Goal: Information Seeking & Learning: Learn about a topic

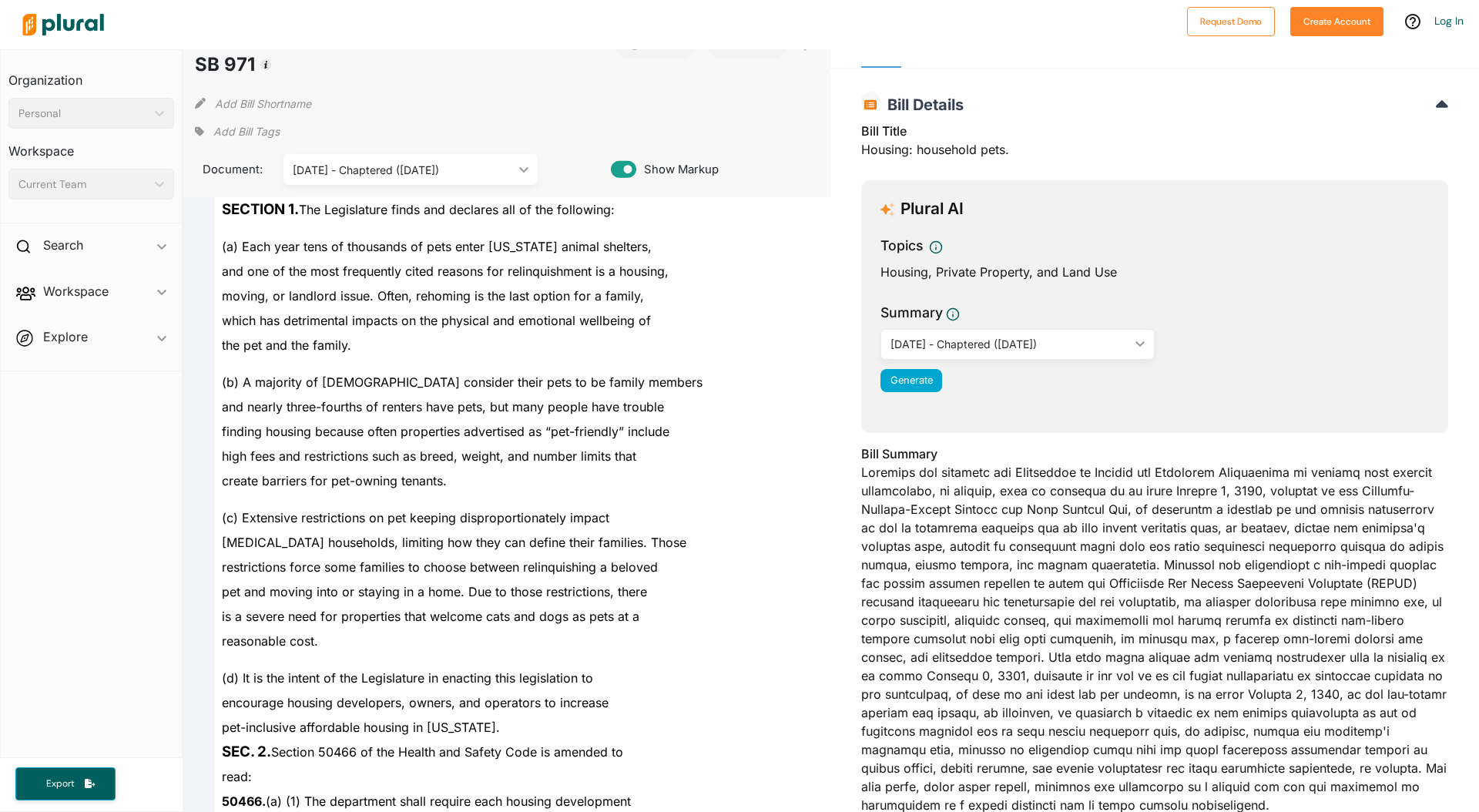
scroll to position [462, 0]
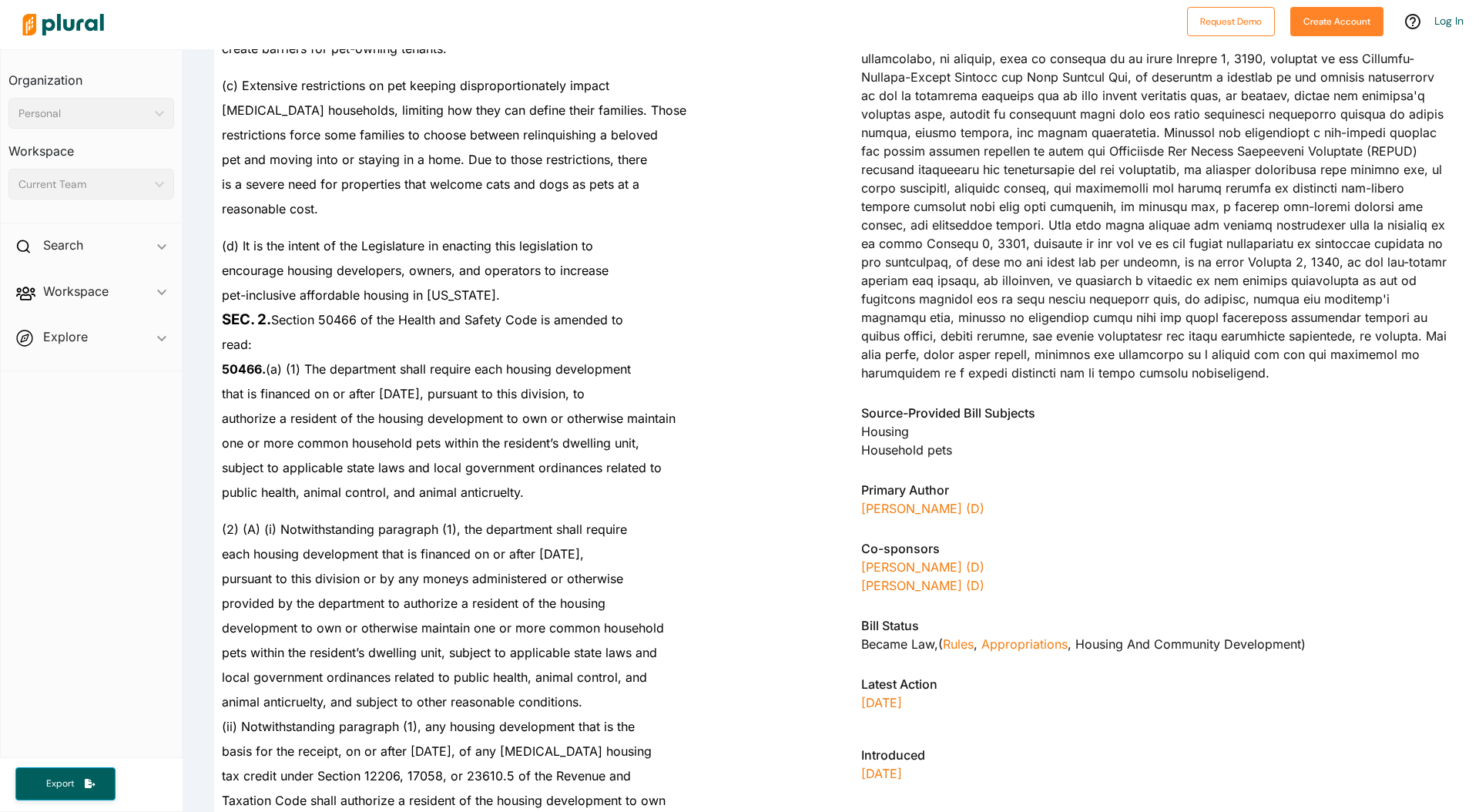
click at [488, 566] on div "pursuant to this division or by any moneys administered or otherwise" at bounding box center [514, 578] width 599 height 24
click at [540, 546] on span "each housing development that is financed on or after [DATE]," at bounding box center [403, 554] width 362 height 15
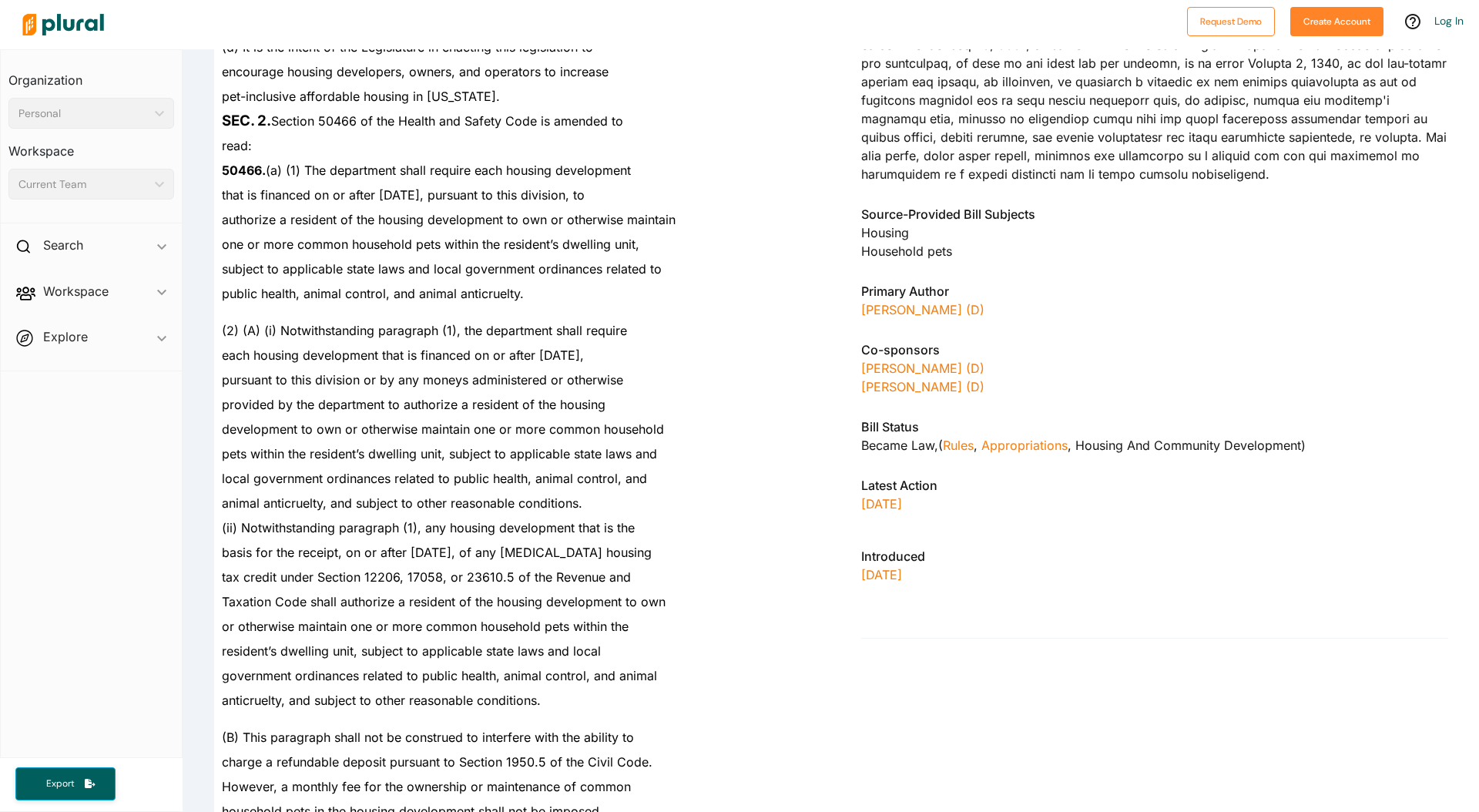
scroll to position [663, 0]
click at [564, 689] on div "anticruelty, and subject to other reasonable conditions." at bounding box center [514, 697] width 599 height 24
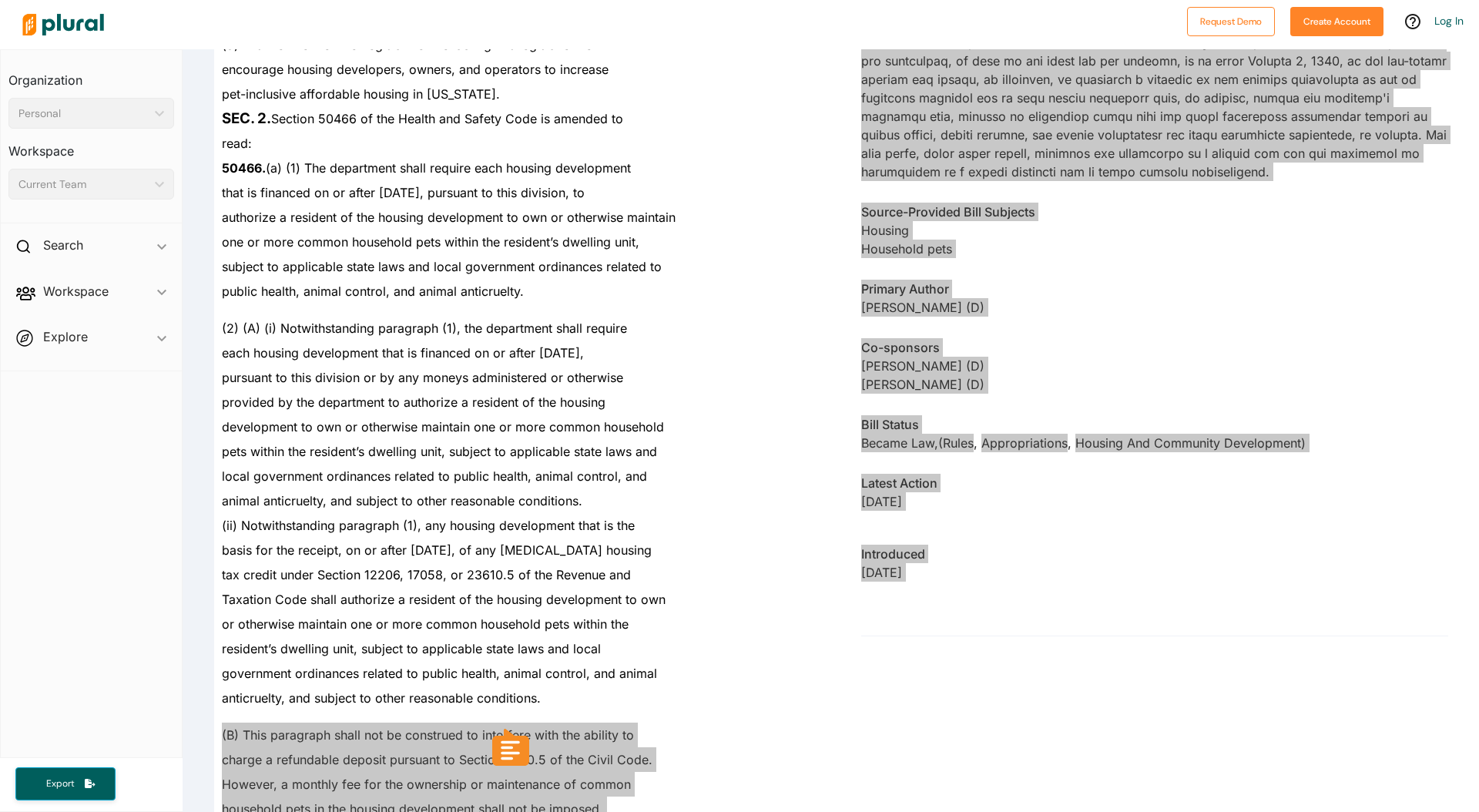
click at [256, 509] on body "Request Demo Create Account Log In Organization Personal ic_keyboard_arrow_down…" at bounding box center [739, 406] width 1479 height 812
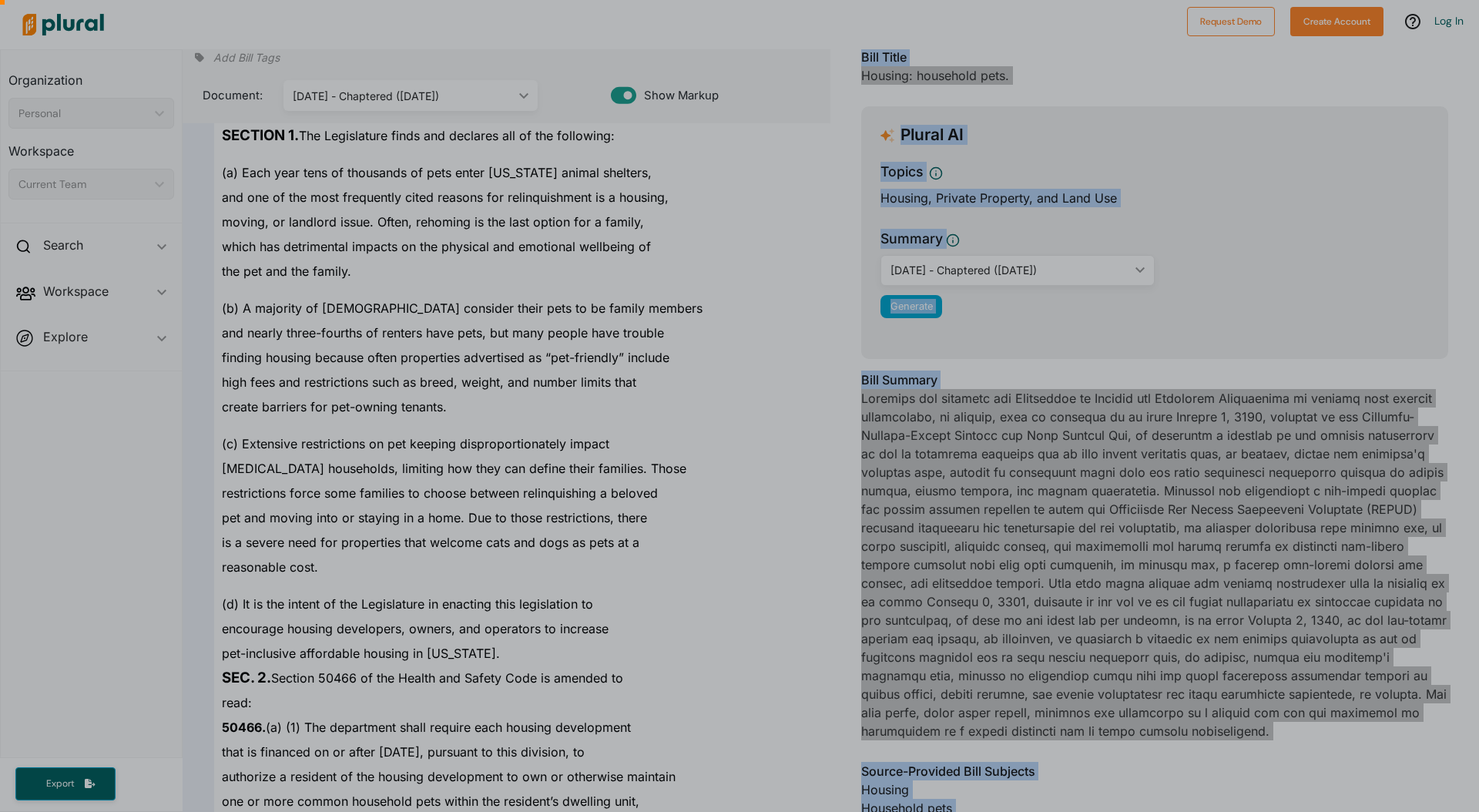
click at [285, 474] on div at bounding box center [739, 392] width 1479 height 839
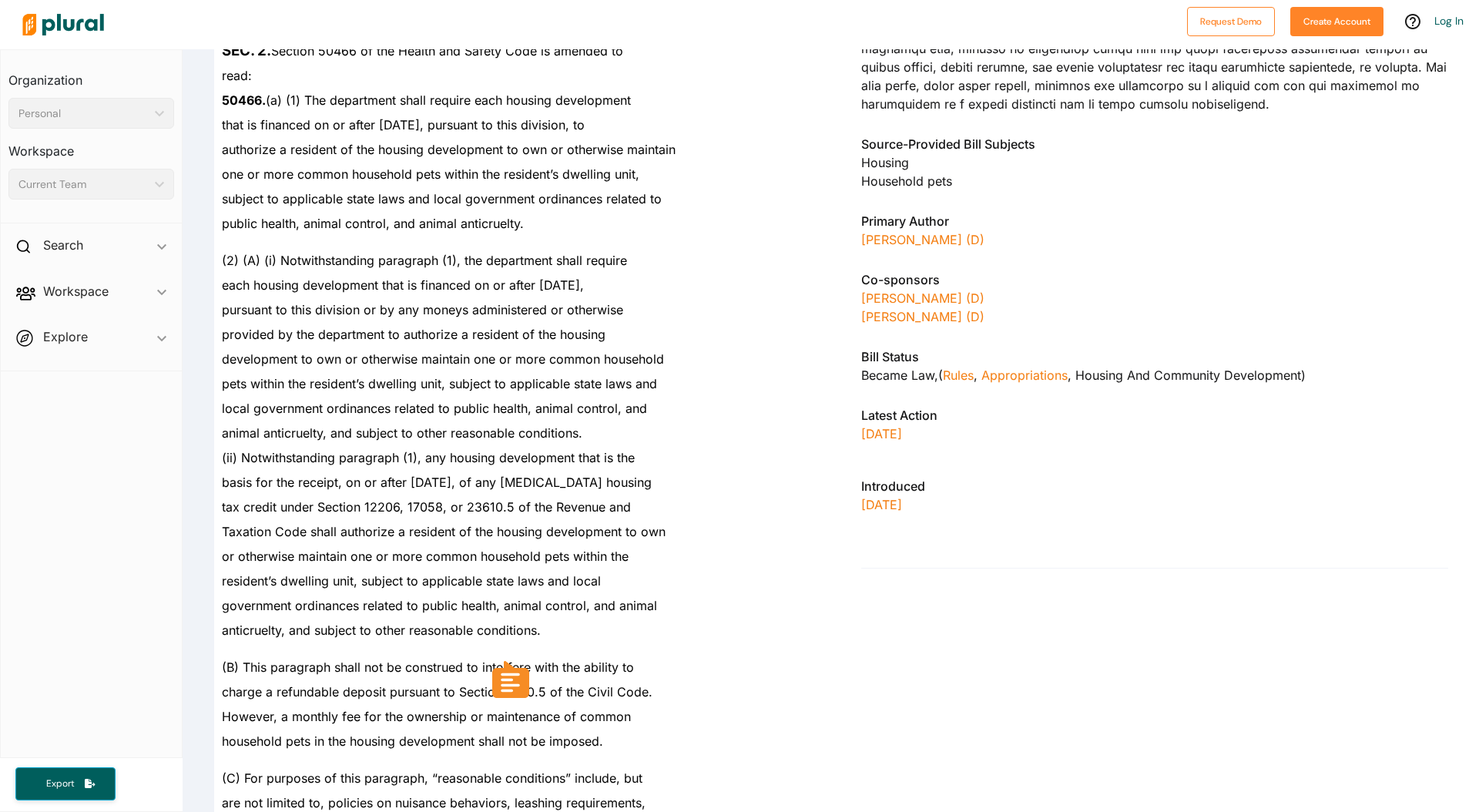
scroll to position [900, 0]
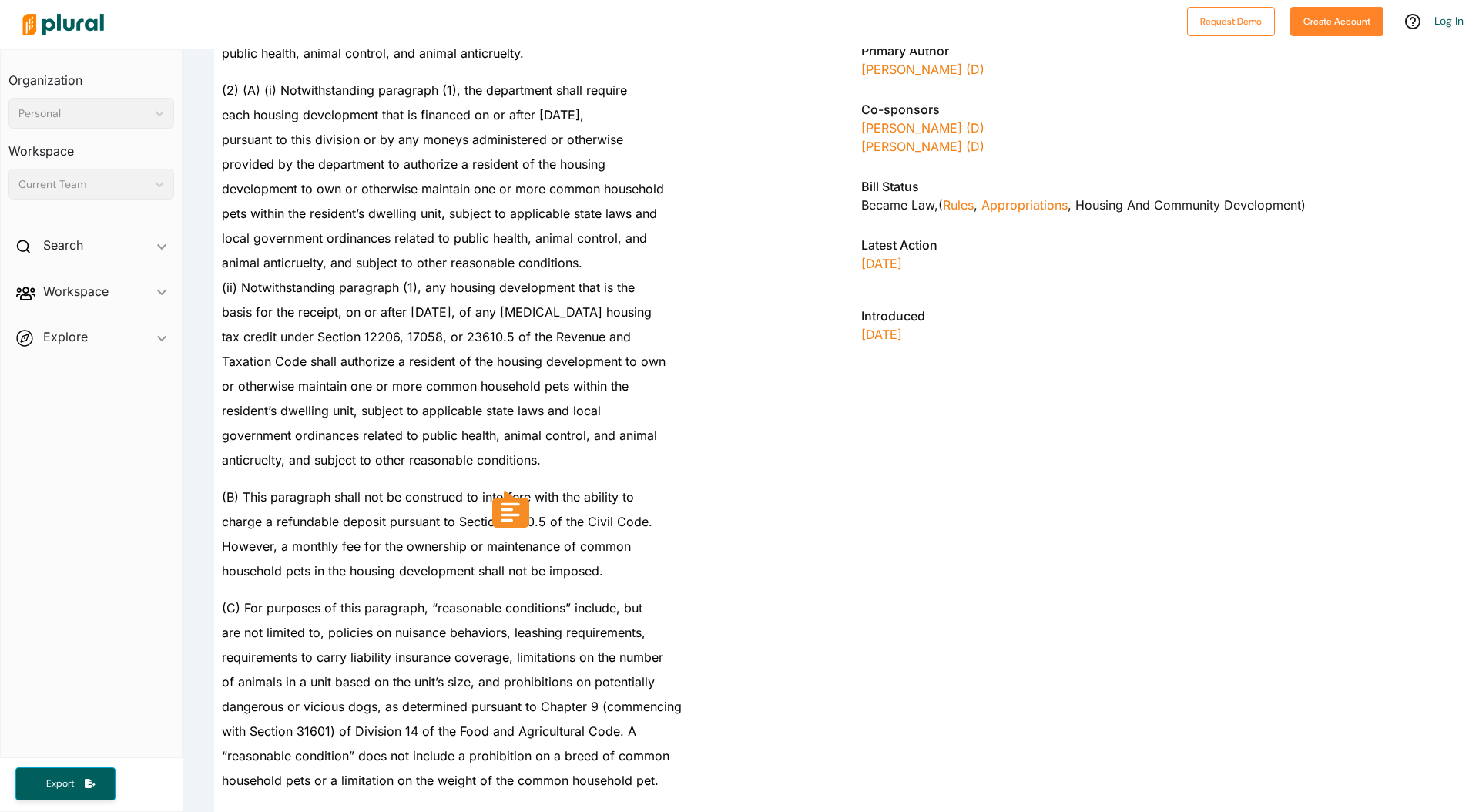
click at [483, 666] on div "requirements to carry liability insurance coverage, limitations on the number" at bounding box center [514, 657] width 599 height 24
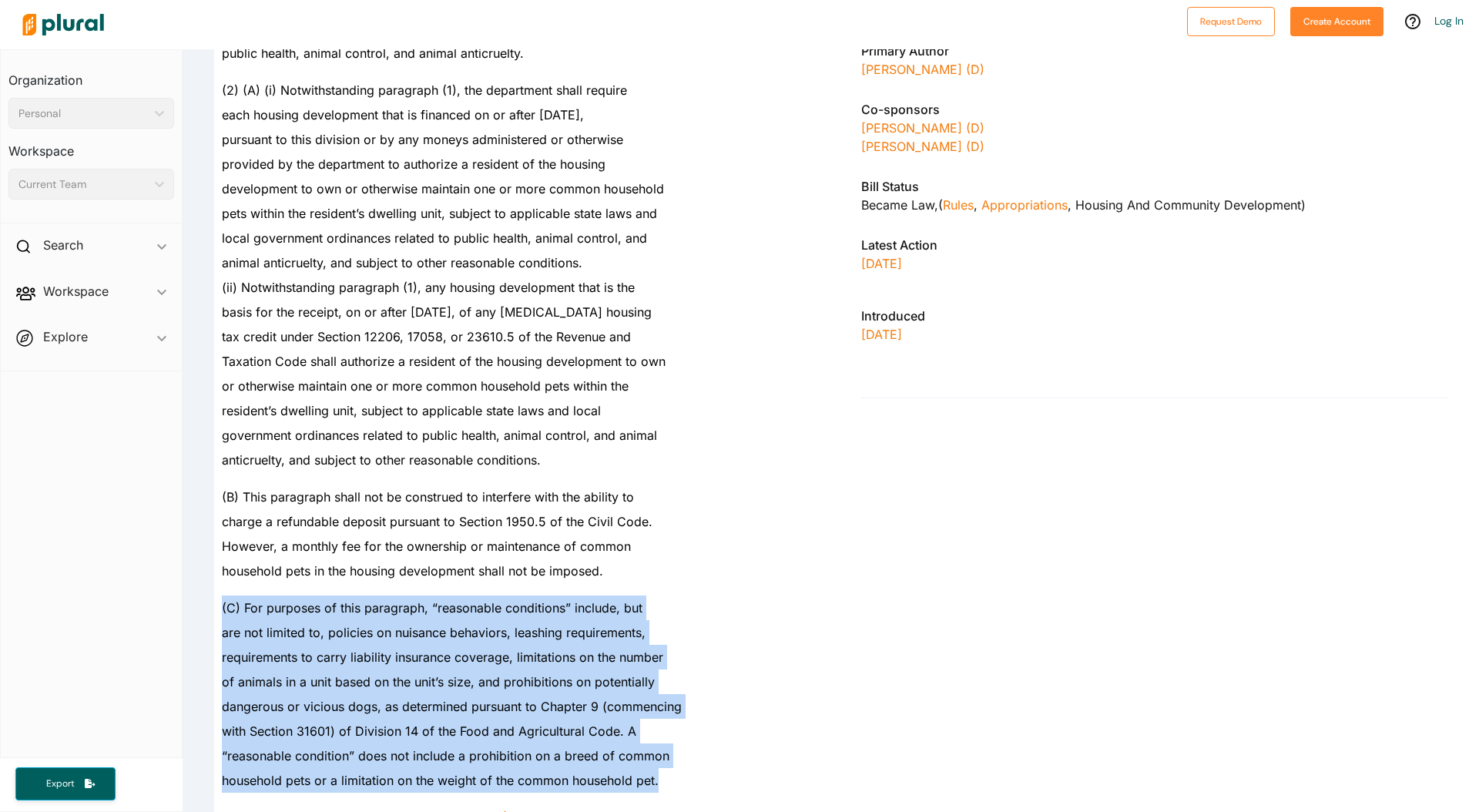
drag, startPoint x: 255, startPoint y: 612, endPoint x: 663, endPoint y: 780, distance: 441.2
click at [663, 780] on div "SECTION 1. The Legislature finds and declares all of the following: (a) Each ye…" at bounding box center [507, 268] width 637 height 1886
click at [664, 779] on div "household pets or a limitation on the weight of the common household pet." at bounding box center [514, 780] width 599 height 24
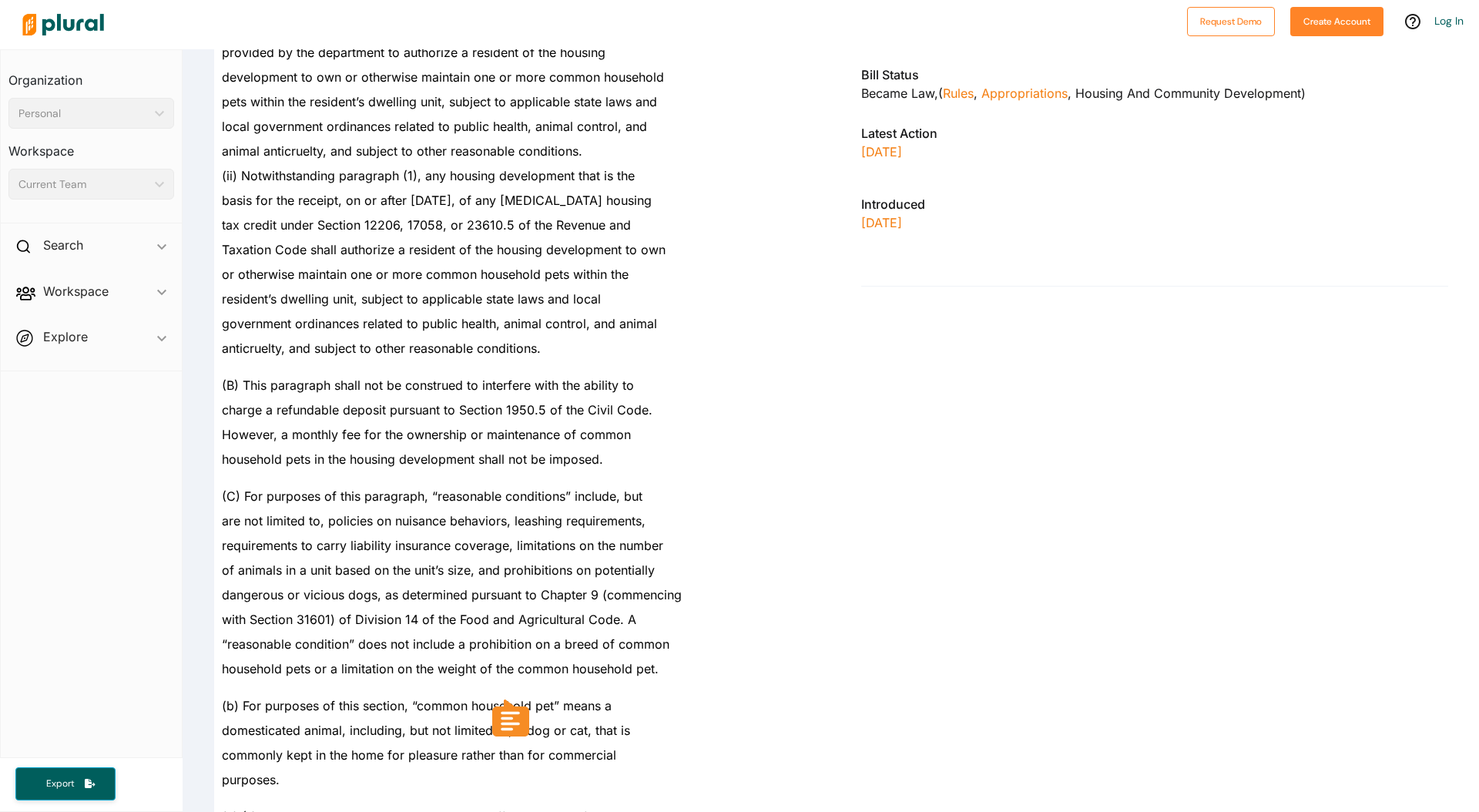
scroll to position [1107, 0]
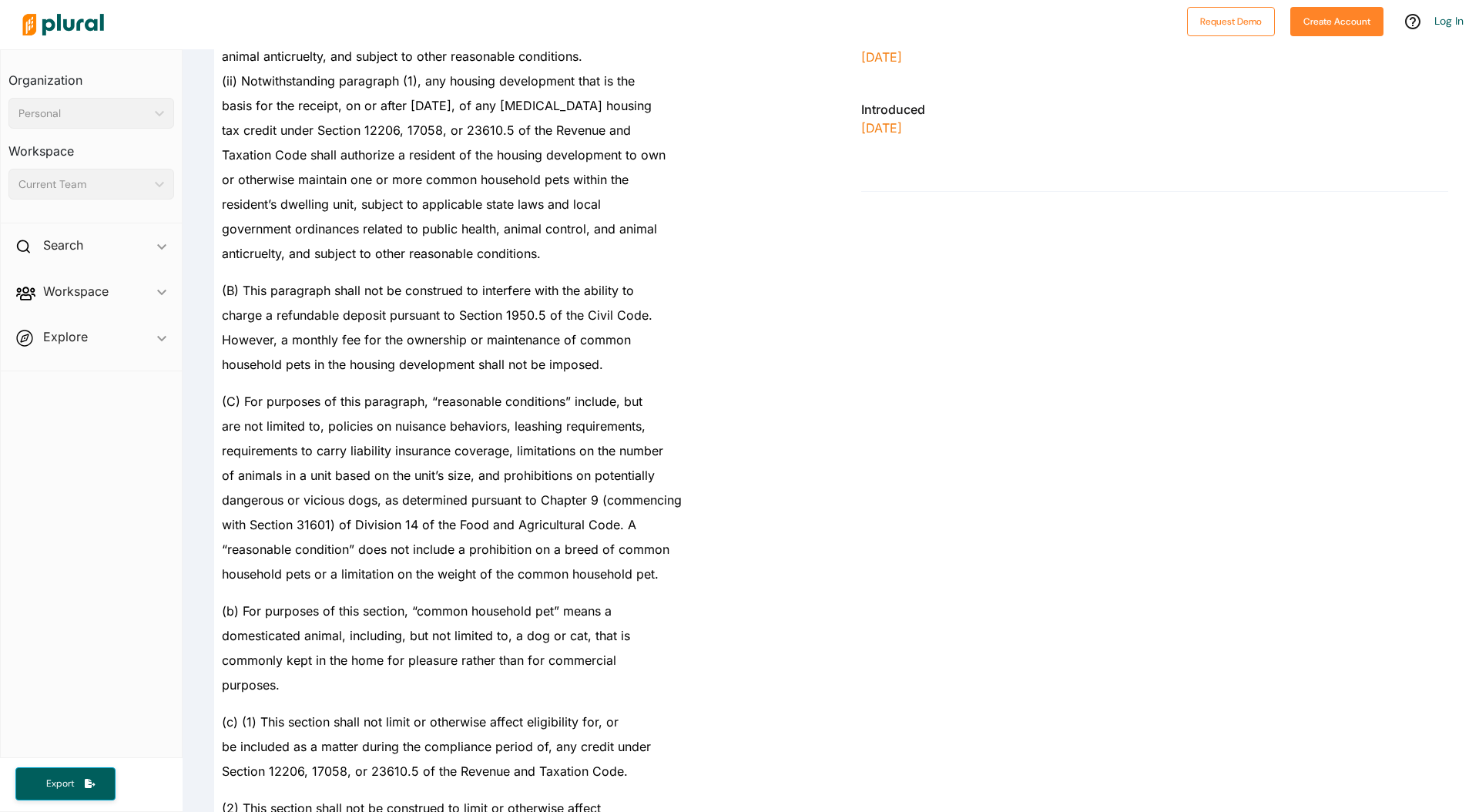
click at [278, 747] on span "be included as a matter during the compliance period of, any credit under" at bounding box center [436, 746] width 429 height 15
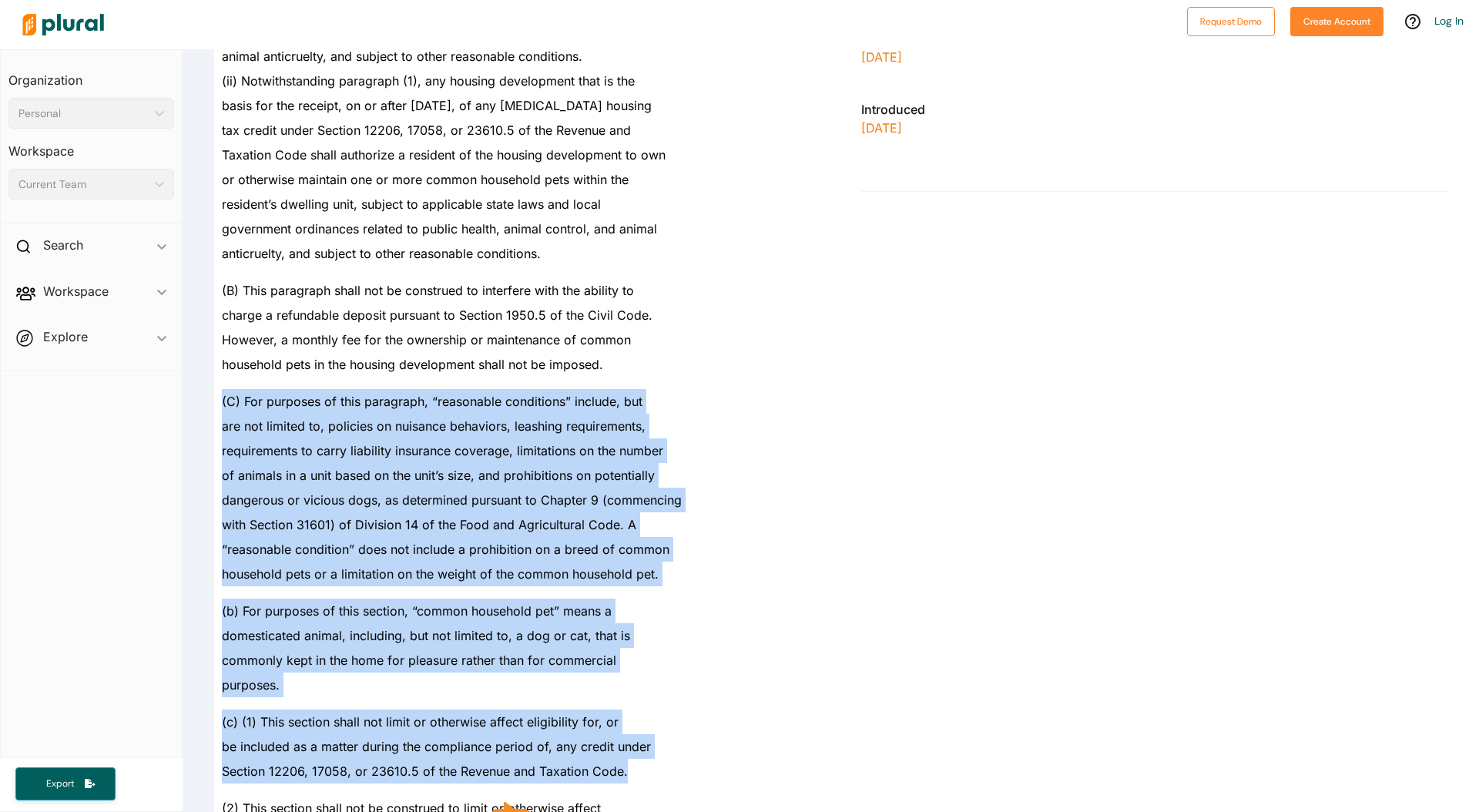
drag, startPoint x: 640, startPoint y: 769, endPoint x: 223, endPoint y: 406, distance: 552.9
click at [223, 406] on div "SECTION 1. The Legislature finds and declares all of the following: (a) Each ye…" at bounding box center [507, 62] width 637 height 1886
click at [223, 406] on span "(C) For purposes of this paragraph, “reasonable conditions” include, but" at bounding box center [432, 401] width 421 height 15
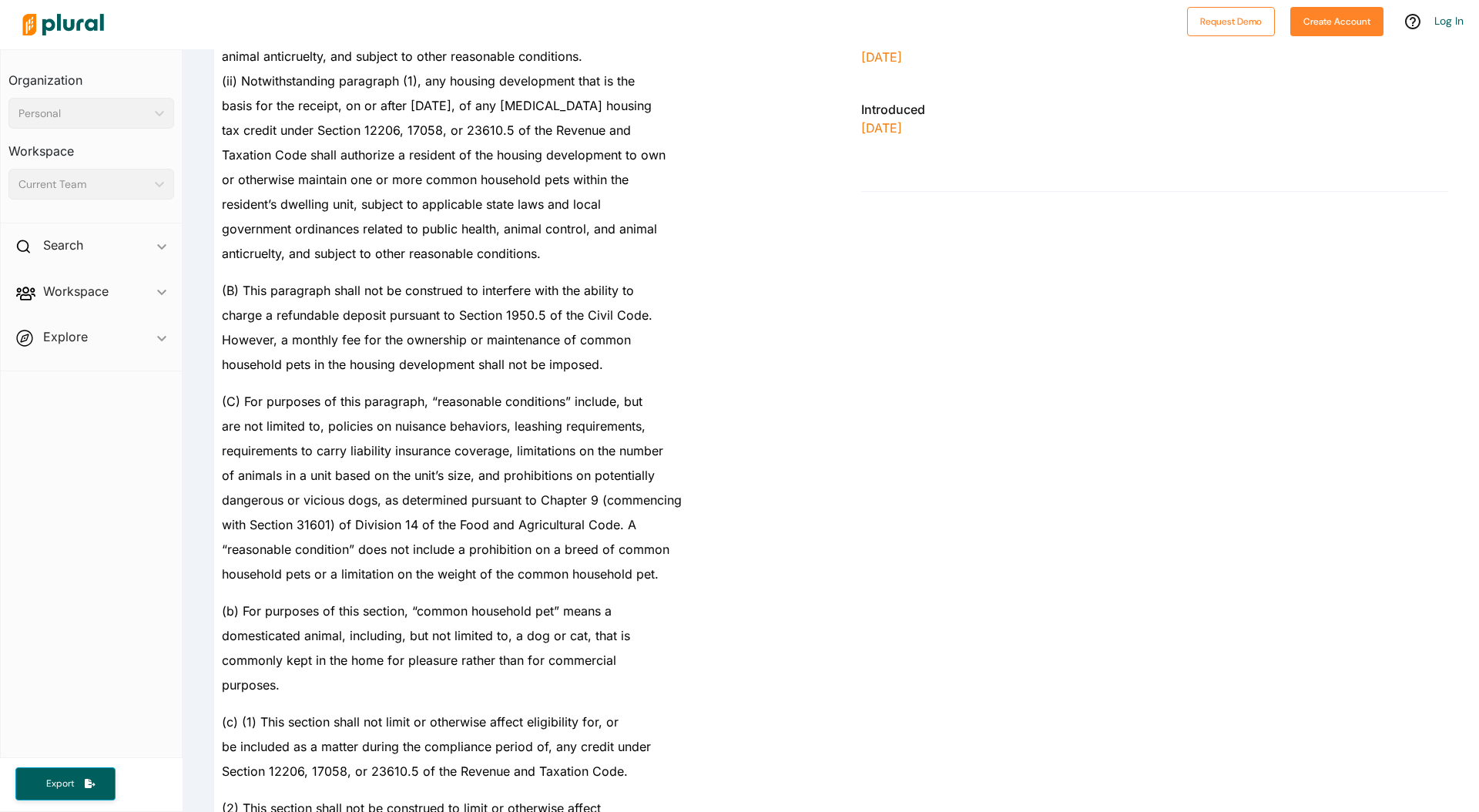
click at [443, 438] on div "requirements to carry liability insurance coverage, limitations on the number" at bounding box center [514, 451] width 599 height 24
click at [452, 443] on span "requirements to carry liability insurance coverage, limitations on the number" at bounding box center [442, 451] width 441 height 15
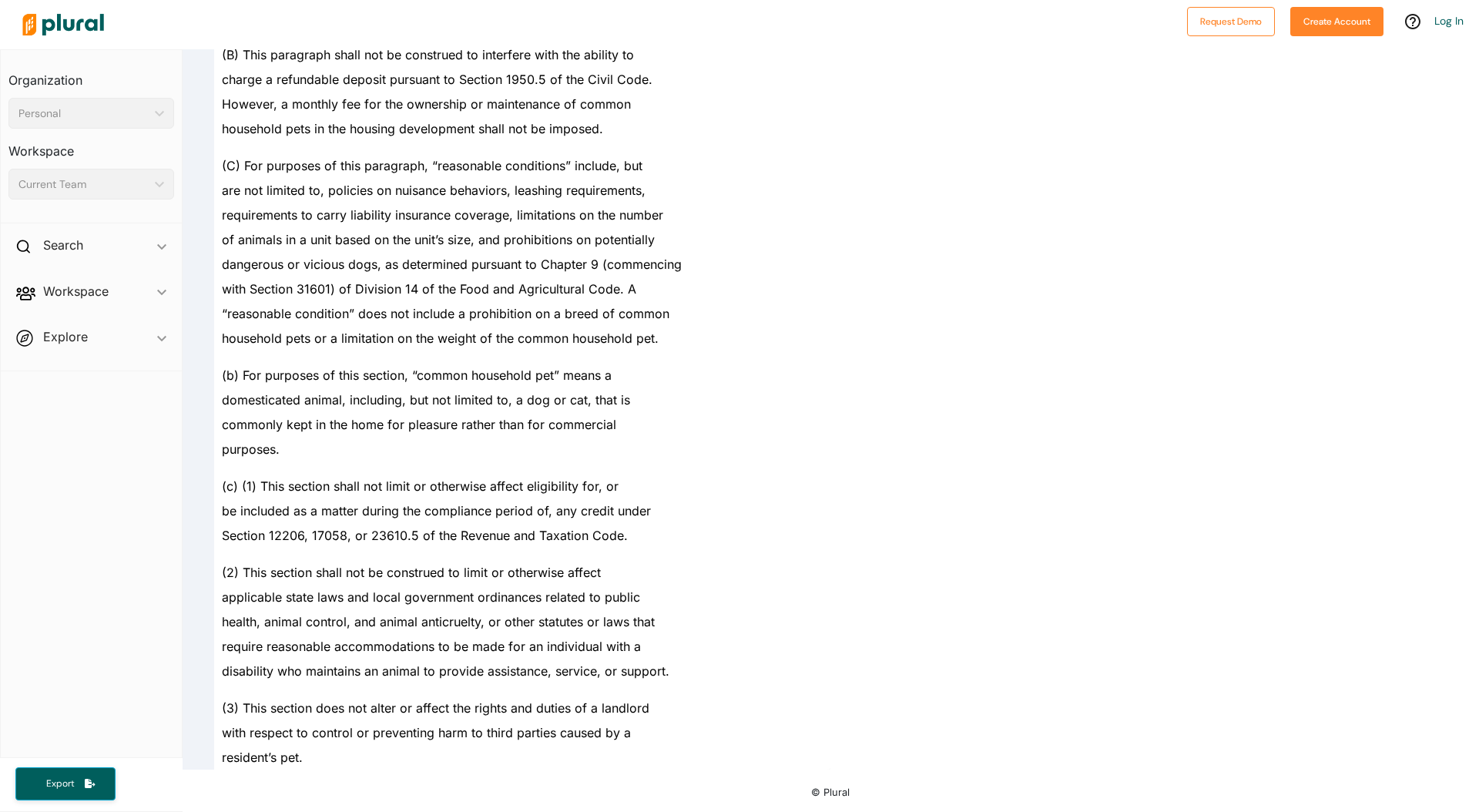
scroll to position [1343, 0]
click at [487, 734] on span "with respect to control or preventing harm to third parties caused by a" at bounding box center [426, 731] width 409 height 15
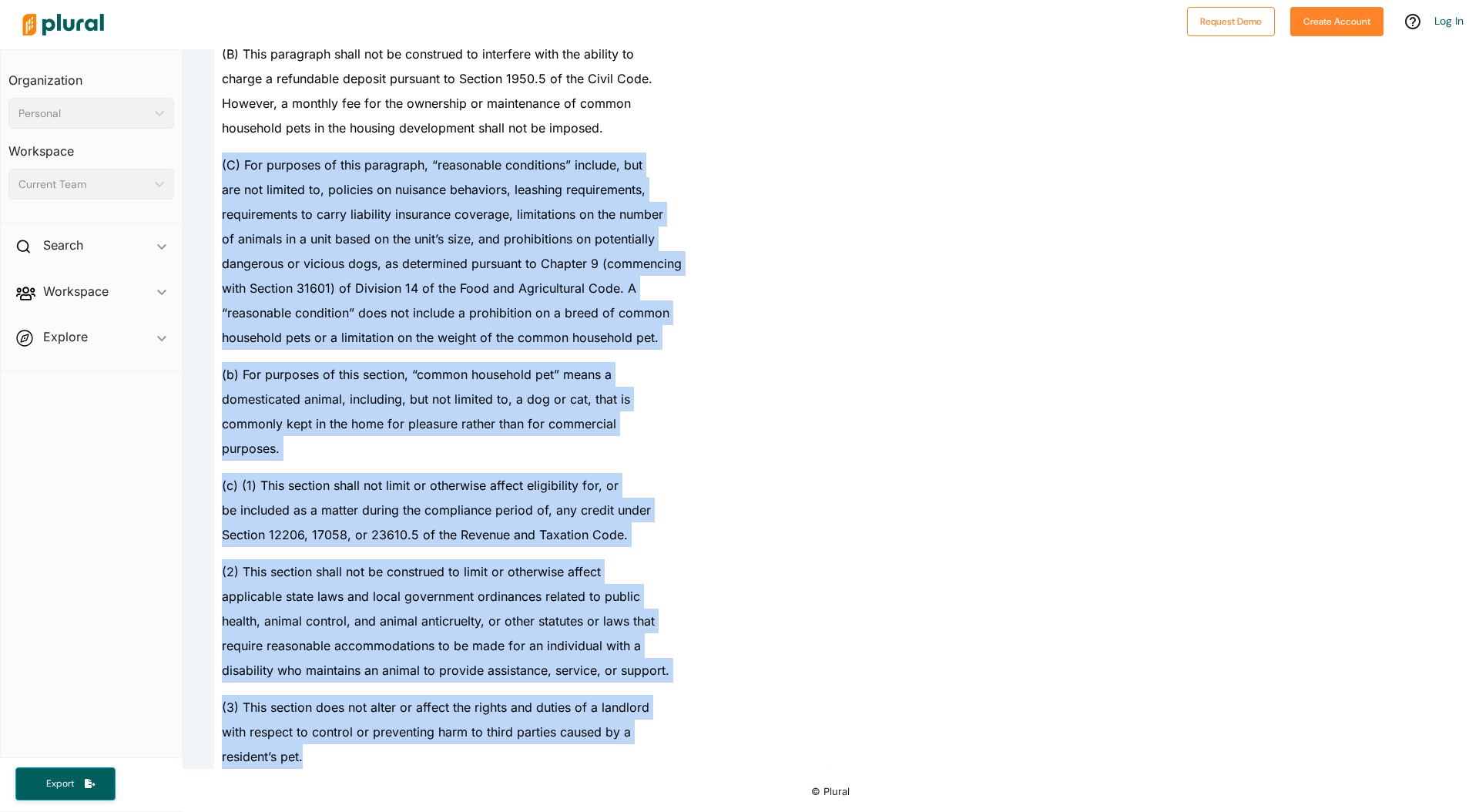
drag, startPoint x: 327, startPoint y: 754, endPoint x: 220, endPoint y: 162, distance: 601.6
click at [220, 162] on div "(C) For purposes of this paragraph, “reasonable conditions” include, but" at bounding box center [514, 158] width 599 height 37
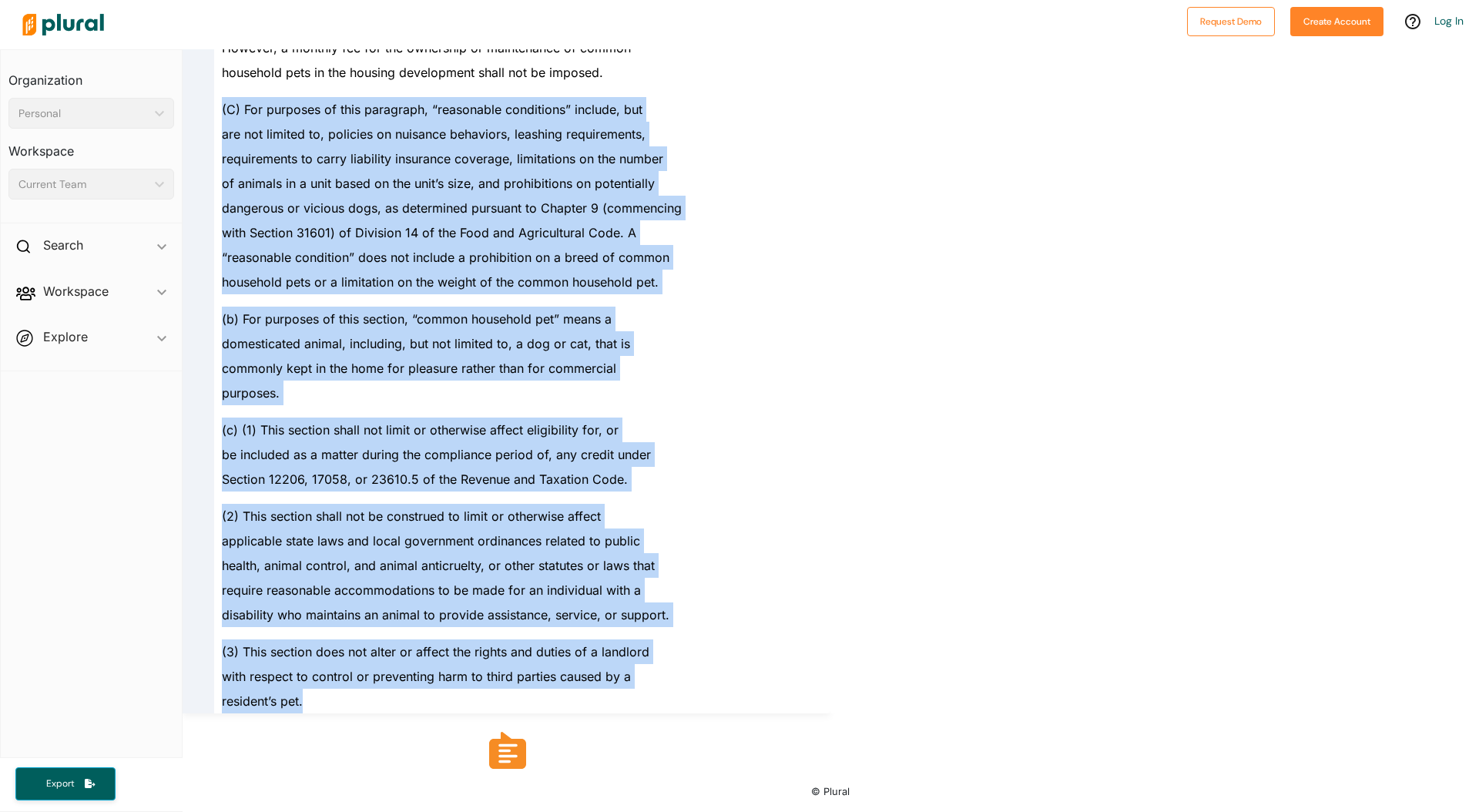
drag, startPoint x: 222, startPoint y: 164, endPoint x: 624, endPoint y: 766, distance: 723.9
click at [309, 689] on div "resident’s pet." at bounding box center [514, 701] width 599 height 24
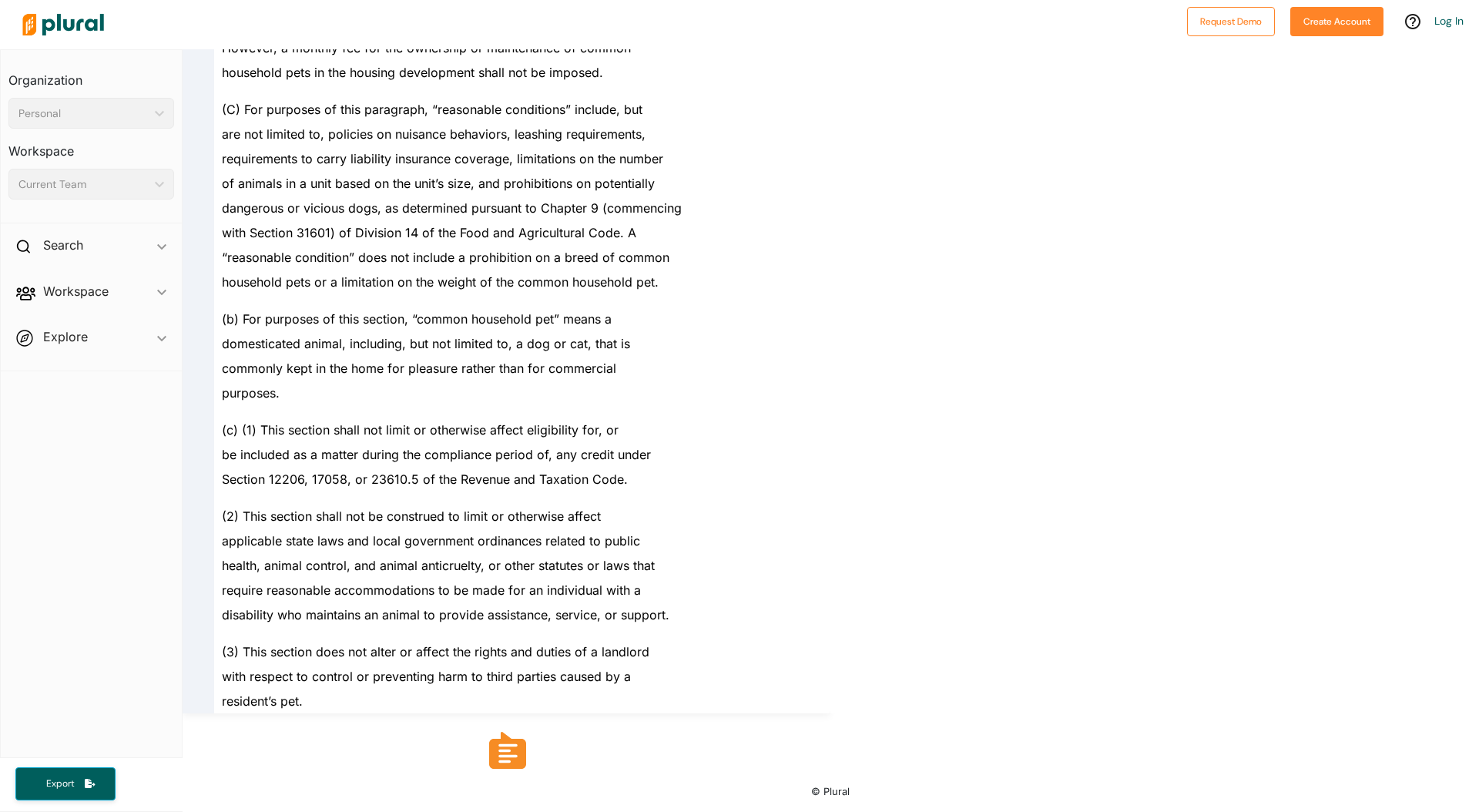
click at [313, 697] on div "resident’s pet." at bounding box center [514, 701] width 599 height 24
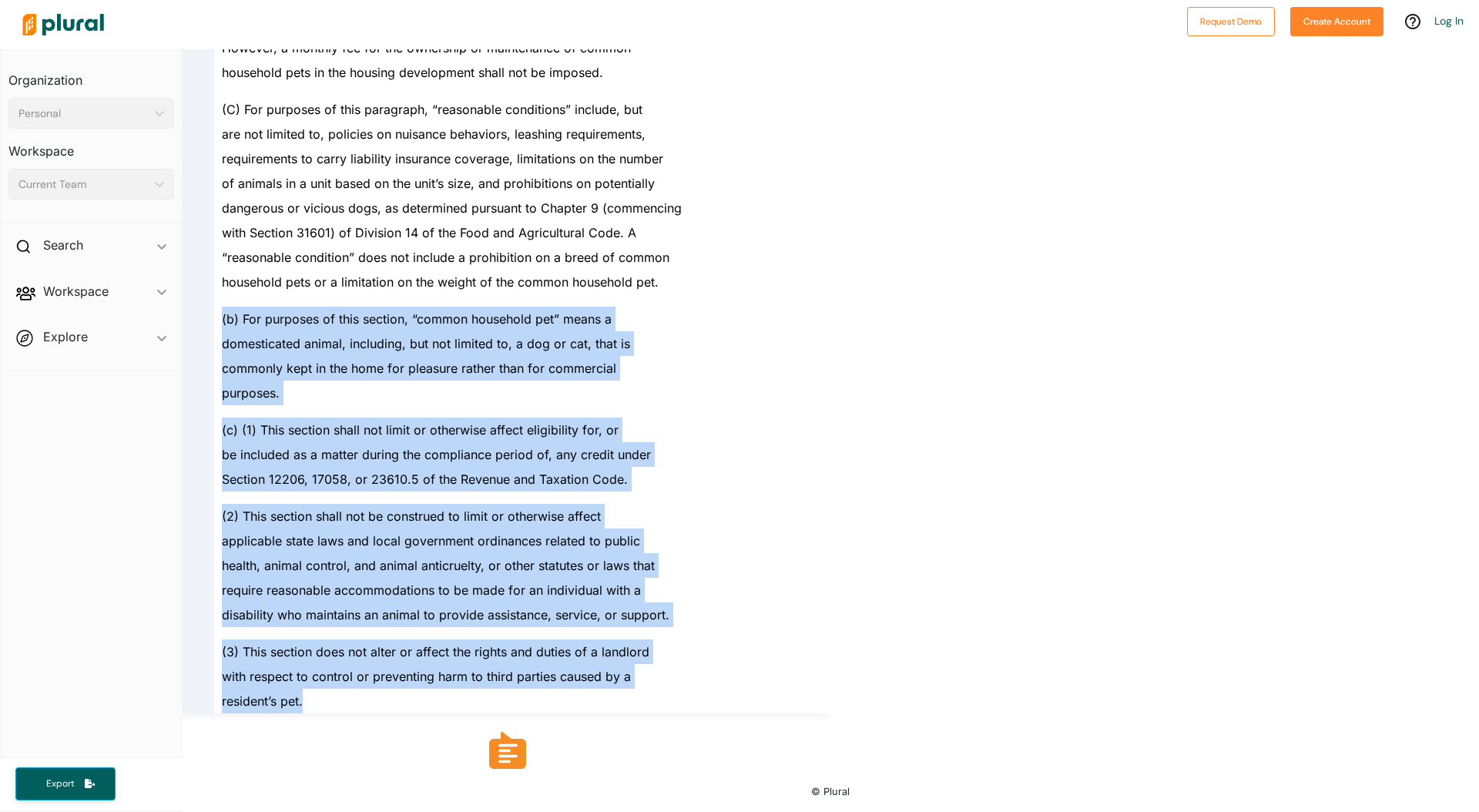
drag, startPoint x: 316, startPoint y: 704, endPoint x: 212, endPoint y: 324, distance: 394.0
click at [230, 317] on span "(b) For purposes of this section, “common household pet” means a" at bounding box center [416, 319] width 390 height 15
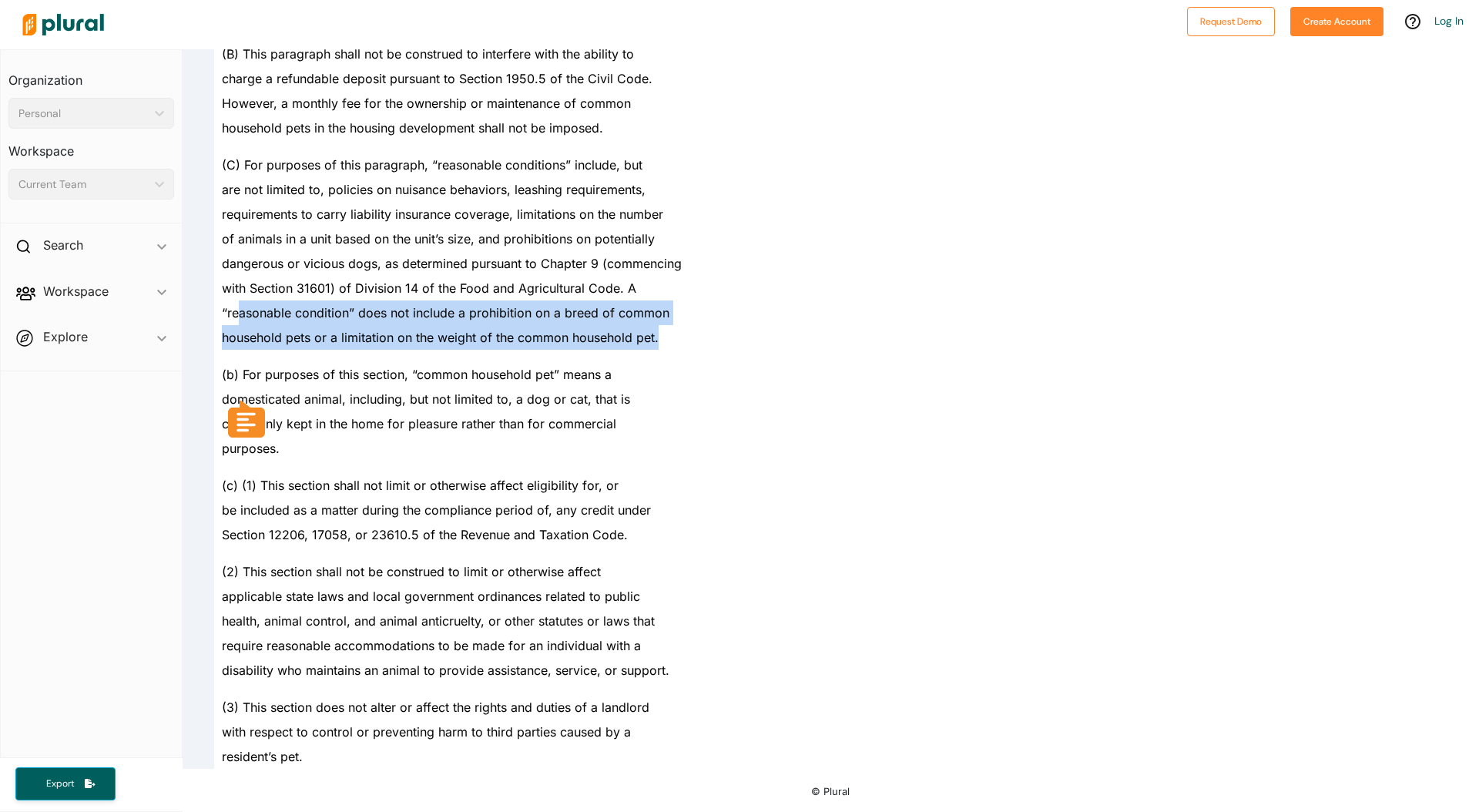
scroll to position [0, 0]
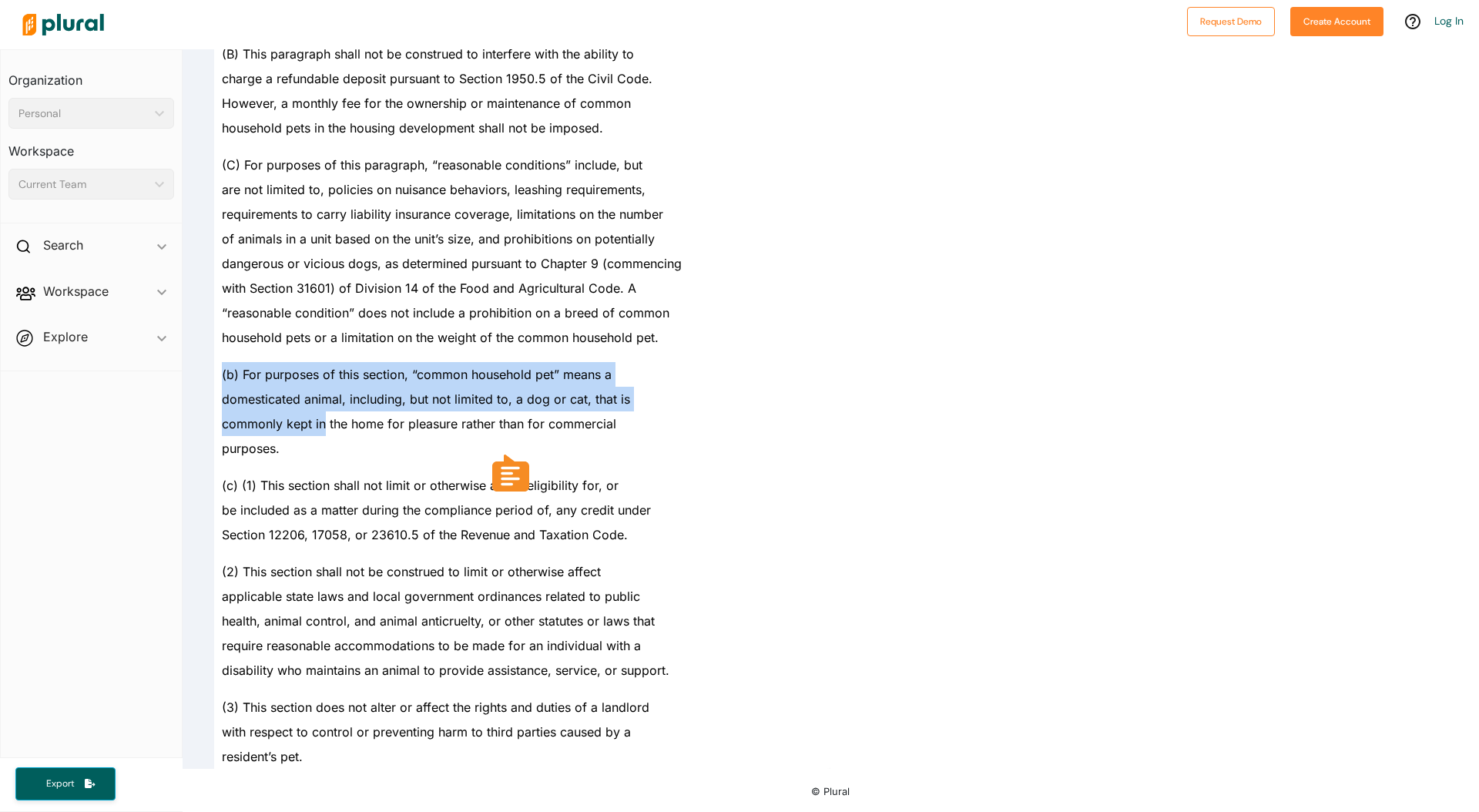
drag, startPoint x: 221, startPoint y: 319, endPoint x: 332, endPoint y: 466, distance: 184.2
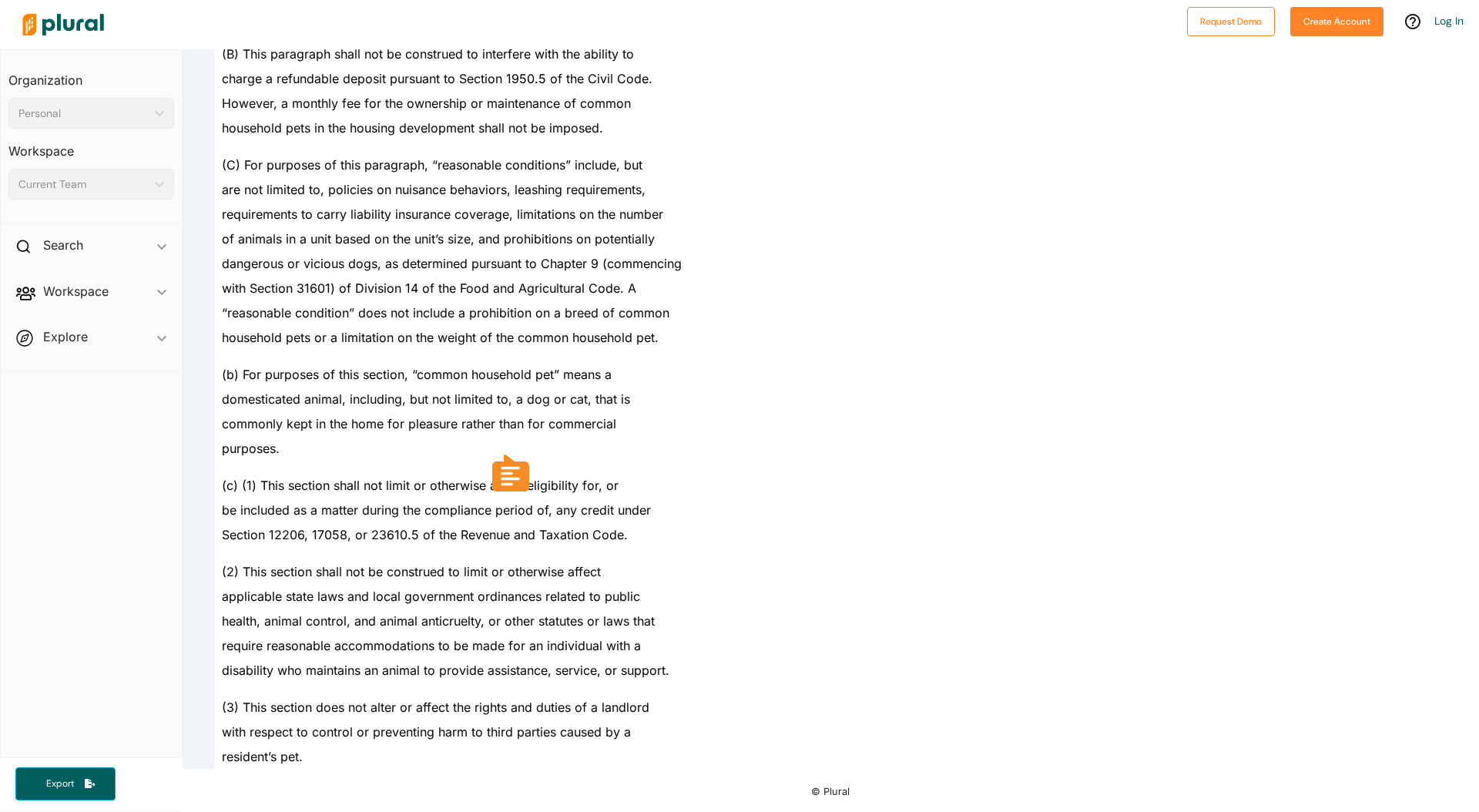
click at [337, 479] on span "(c) (1) This section shall not limit or otherwise affect eligibility for, or" at bounding box center [420, 485] width 397 height 15
click at [351, 385] on div "(b) For purposes of this section, “common household pet” means a" at bounding box center [514, 368] width 599 height 37
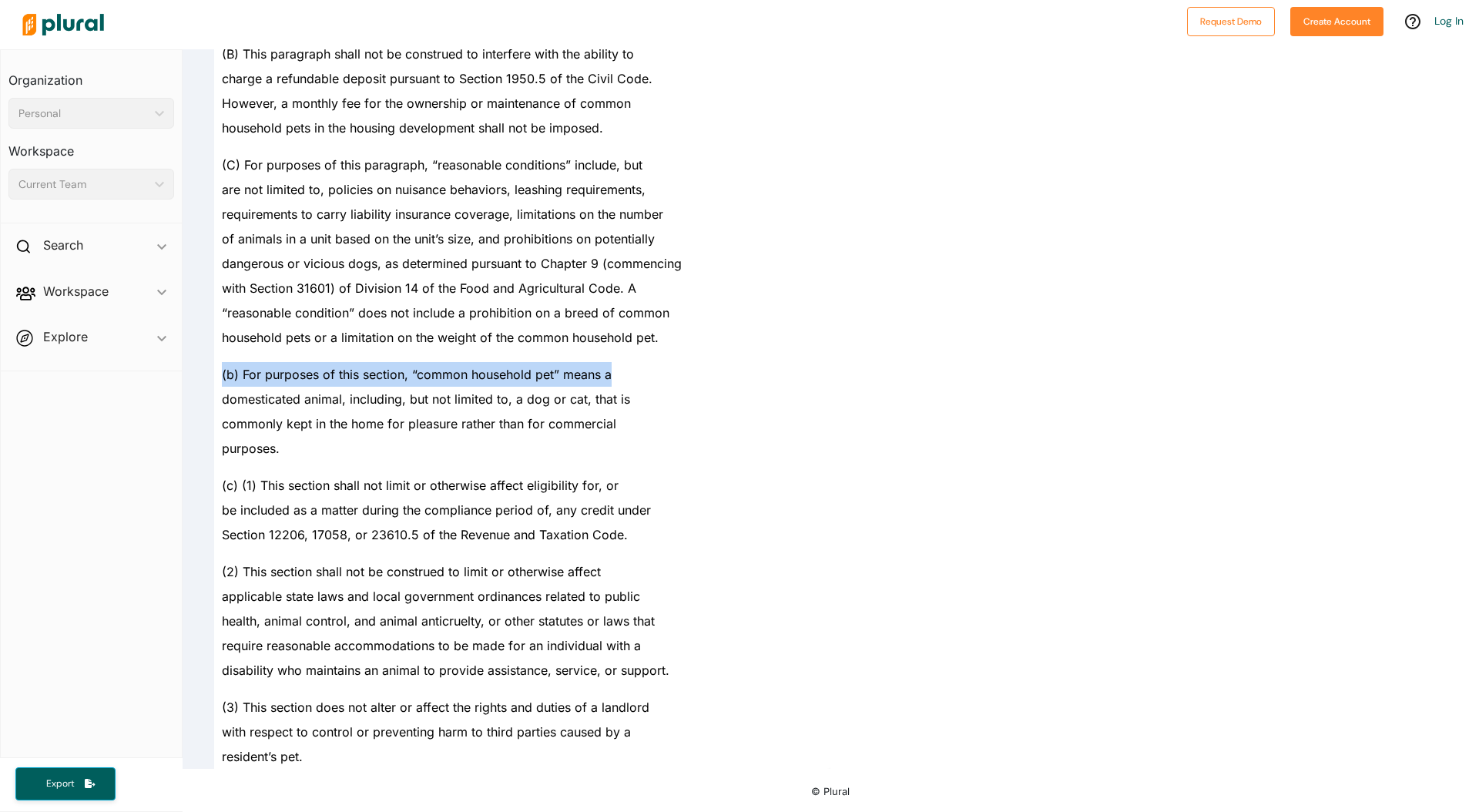
click at [351, 385] on div "(b) For purposes of this section, “common household pet” means a" at bounding box center [514, 368] width 599 height 37
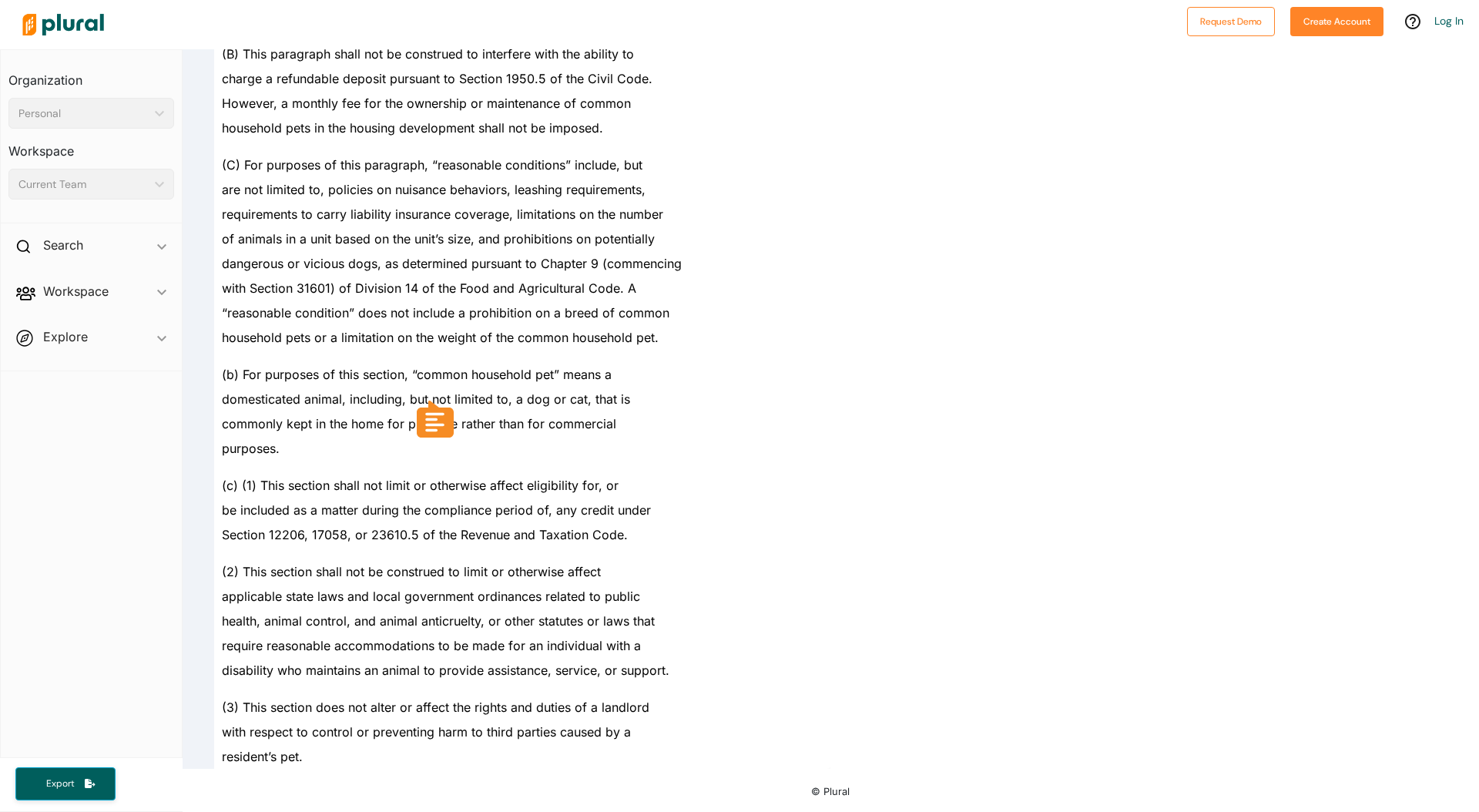
click at [382, 404] on span "domesticated animal, including, but not limited to, a dog or cat, that is" at bounding box center [425, 399] width 408 height 15
click at [332, 446] on div "purposes." at bounding box center [514, 448] width 599 height 24
